Goal: Task Accomplishment & Management: Manage account settings

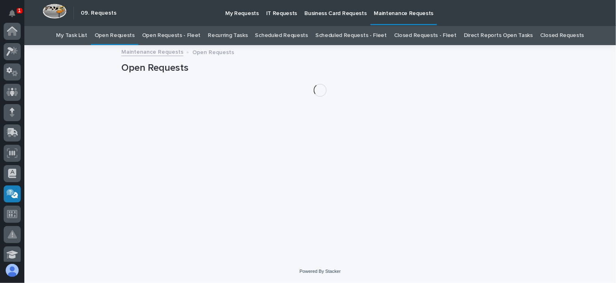
scroll to position [162, 0]
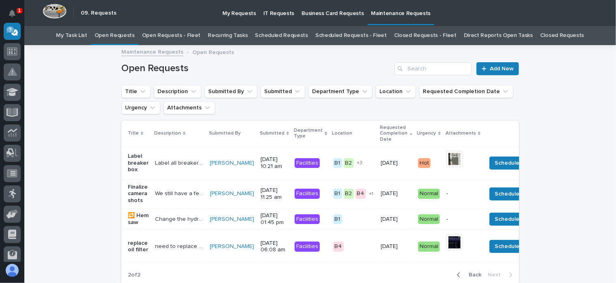
click at [179, 35] on link "Open Requests - Fleet" at bounding box center [171, 35] width 59 height 19
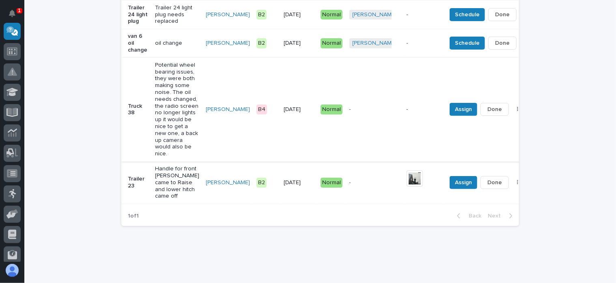
scroll to position [216, 0]
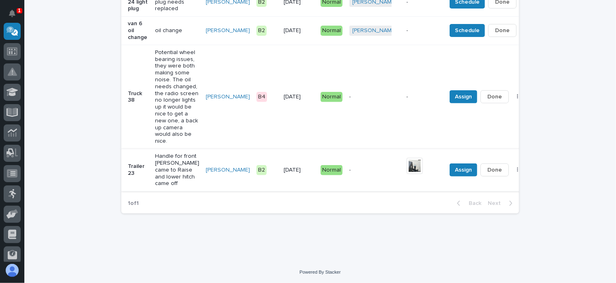
click at [407, 174] on img at bounding box center [415, 166] width 16 height 16
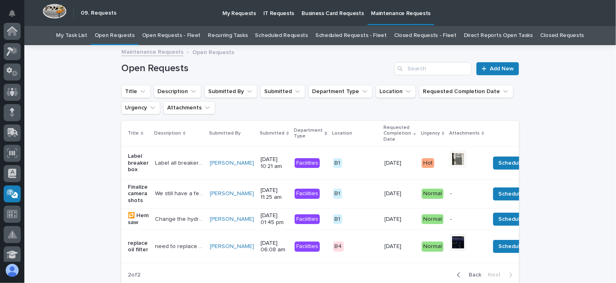
scroll to position [26, 0]
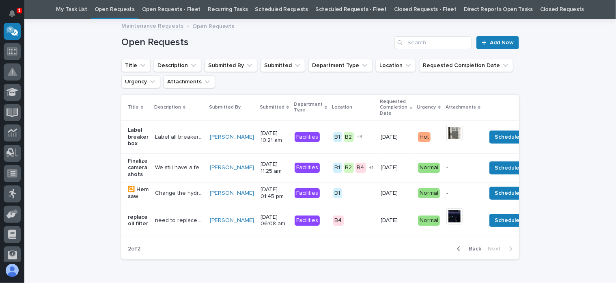
click at [170, 5] on link "Open Requests - Fleet" at bounding box center [171, 9] width 59 height 19
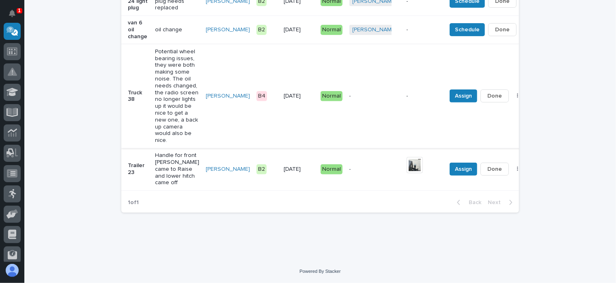
scroll to position [175, 0]
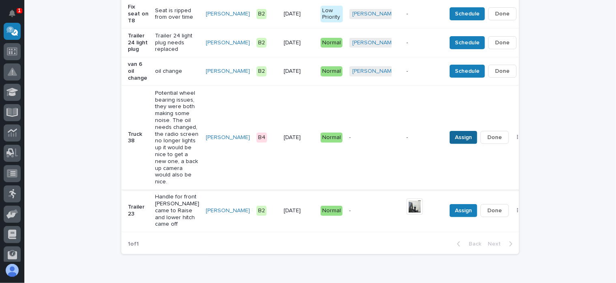
click at [455, 142] on span "Assign" at bounding box center [463, 137] width 17 height 10
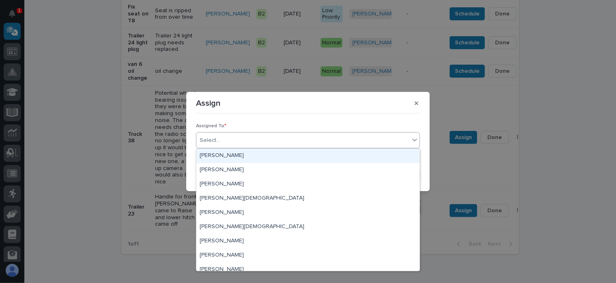
click at [208, 140] on div "Select..." at bounding box center [210, 140] width 20 height 9
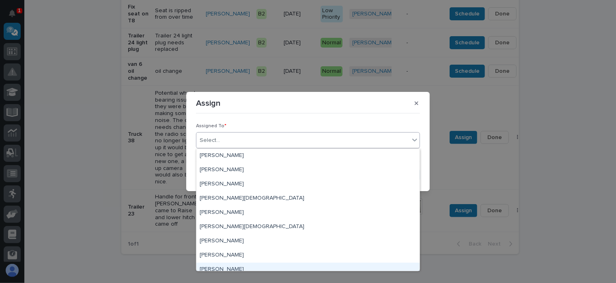
drag, startPoint x: 230, startPoint y: 261, endPoint x: 229, endPoint y: 267, distance: 6.6
click at [229, 267] on div "[PERSON_NAME]" at bounding box center [308, 269] width 223 height 14
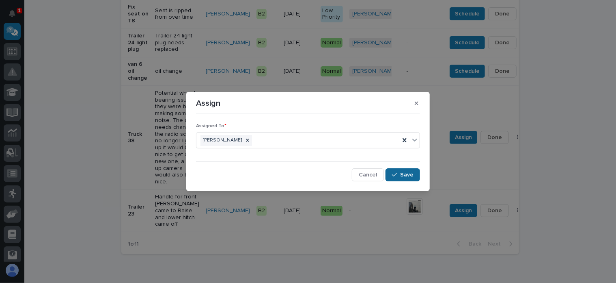
click at [404, 176] on span "Save" at bounding box center [406, 174] width 13 height 7
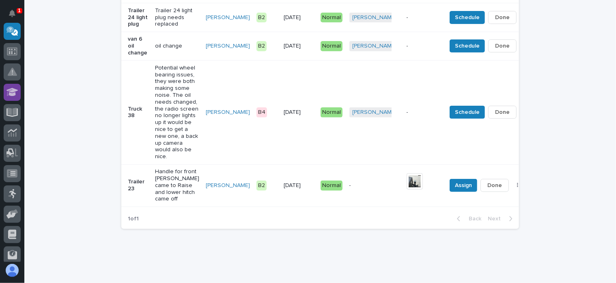
scroll to position [135, 0]
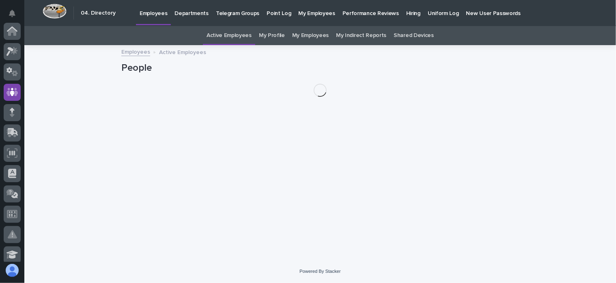
scroll to position [61, 0]
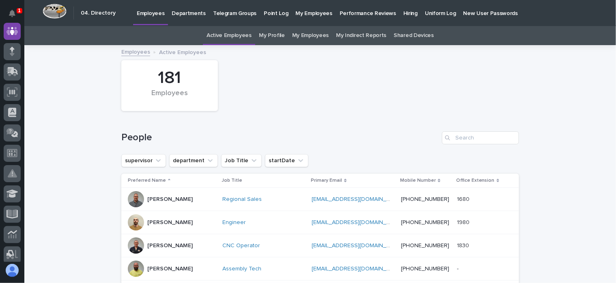
click at [404, 14] on p "Hiring" at bounding box center [411, 8] width 14 height 17
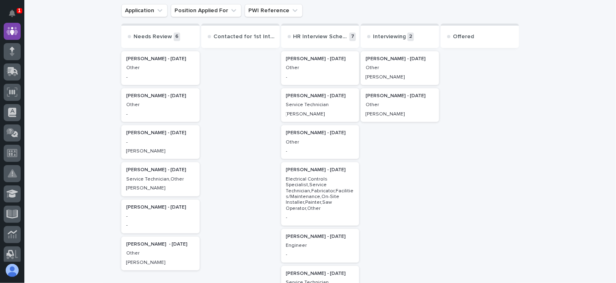
scroll to position [81, 0]
click at [178, 102] on p "Other" at bounding box center [160, 105] width 69 height 6
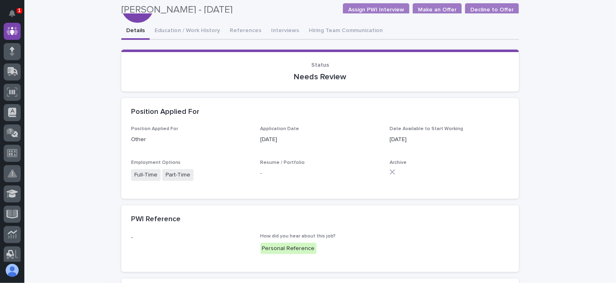
scroll to position [61, 0]
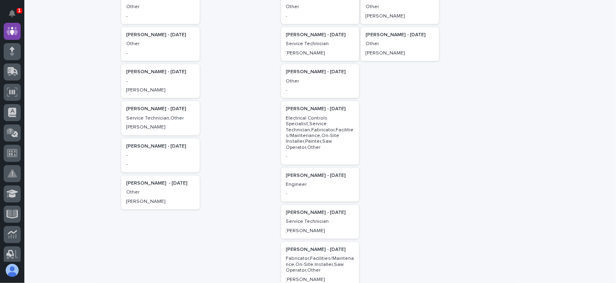
scroll to position [162, 0]
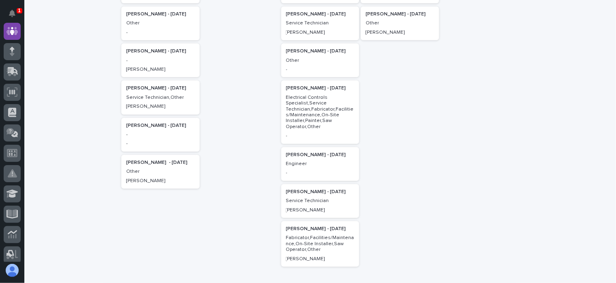
click at [158, 165] on p "[PERSON_NAME] - [DATE]" at bounding box center [160, 163] width 69 height 6
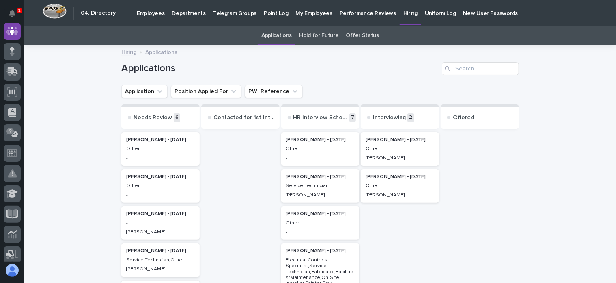
scroll to position [26, 0]
